Goal: Transaction & Acquisition: Download file/media

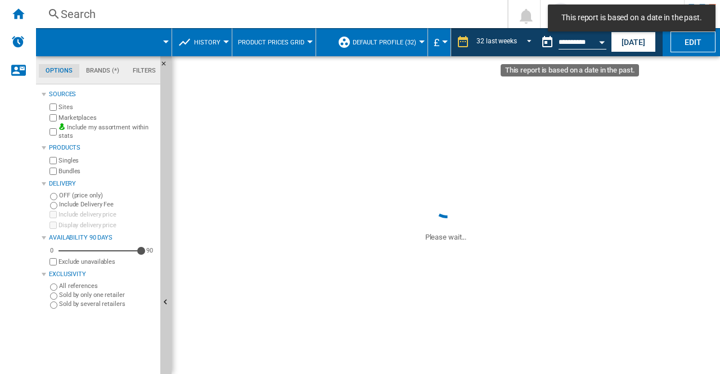
click at [605, 39] on button "Open calendar" at bounding box center [602, 40] width 20 height 20
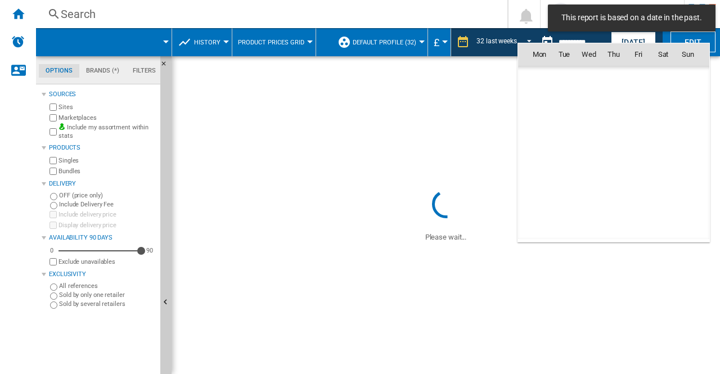
scroll to position [5366, 0]
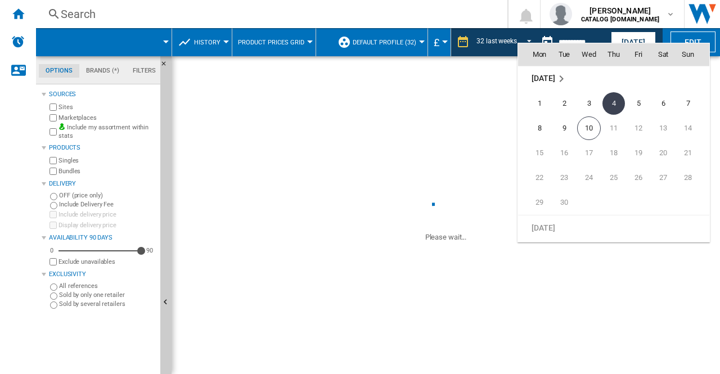
click at [13, 13] on div at bounding box center [360, 187] width 720 height 374
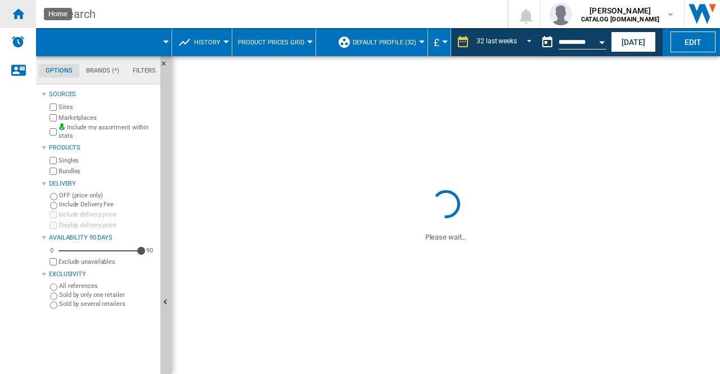
click at [17, 16] on ng-md-icon "Home" at bounding box center [17, 13] width 13 height 13
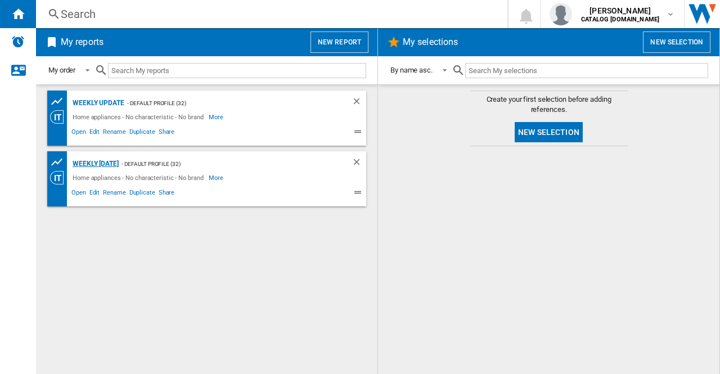
click at [114, 162] on div "Weekly [DATE]" at bounding box center [94, 164] width 49 height 14
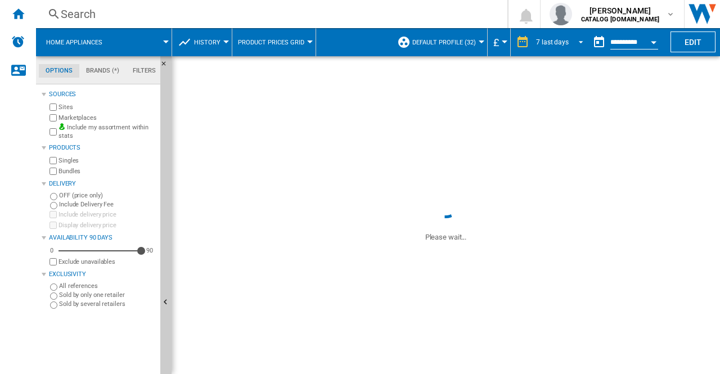
click at [579, 38] on span "REPORTS.WIZARD.STEPS.REPORT.STEPS.REPORT_OPTIONS.PERIOD: 7 last days" at bounding box center [577, 41] width 13 height 10
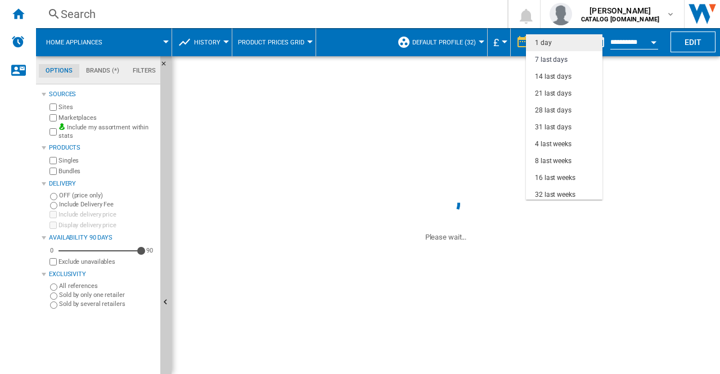
click at [539, 41] on div "1 day" at bounding box center [543, 43] width 17 height 10
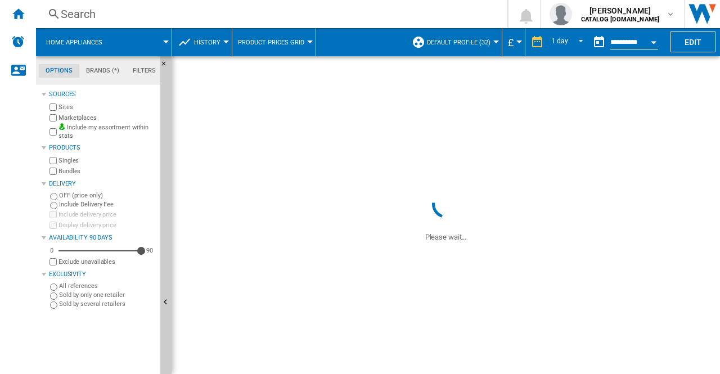
click at [655, 44] on button "Open calendar" at bounding box center [653, 40] width 20 height 20
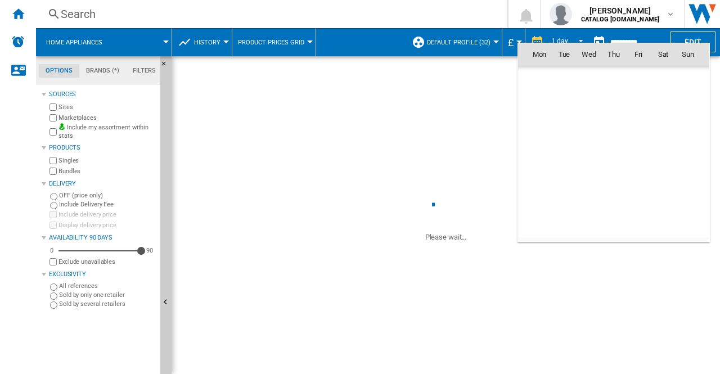
scroll to position [5366, 0]
click at [589, 123] on span "10" at bounding box center [589, 128] width 24 height 24
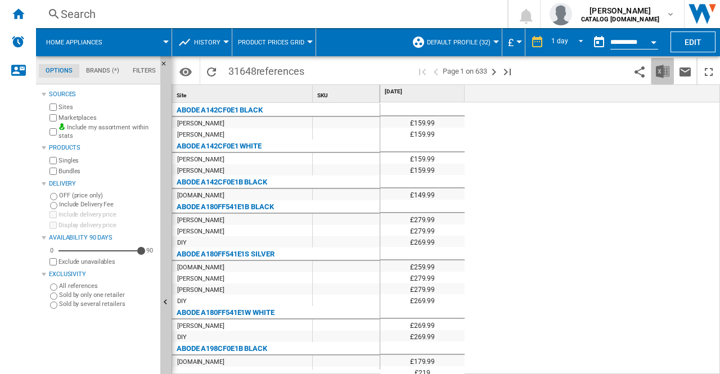
click at [659, 69] on img "Download in Excel" at bounding box center [662, 71] width 13 height 13
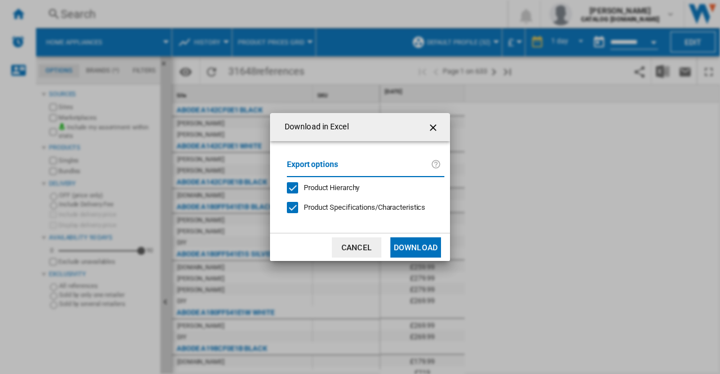
click at [421, 244] on button "Download" at bounding box center [415, 247] width 51 height 20
